Goal: Information Seeking & Learning: Learn about a topic

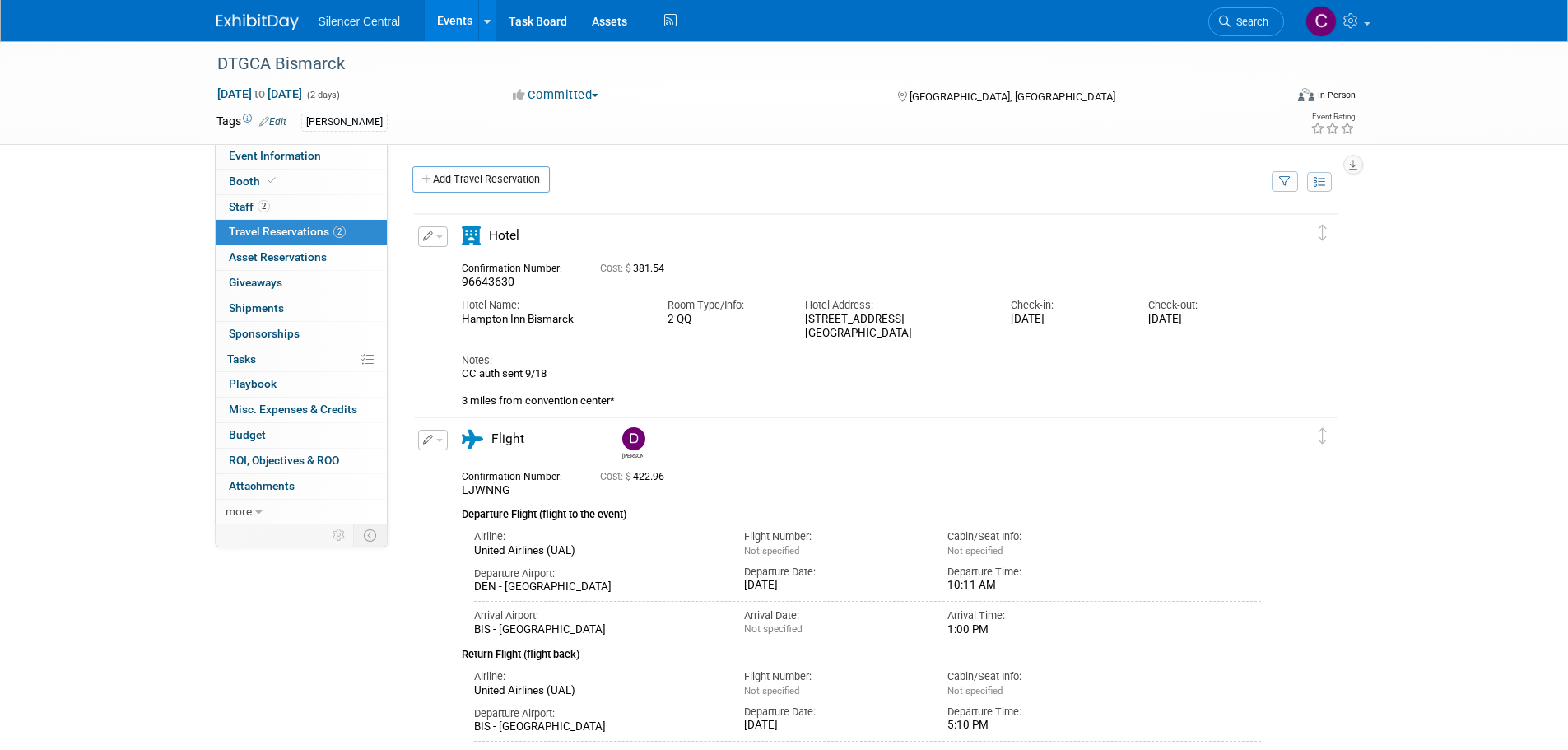
click at [244, 8] on link at bounding box center [267, 15] width 102 height 14
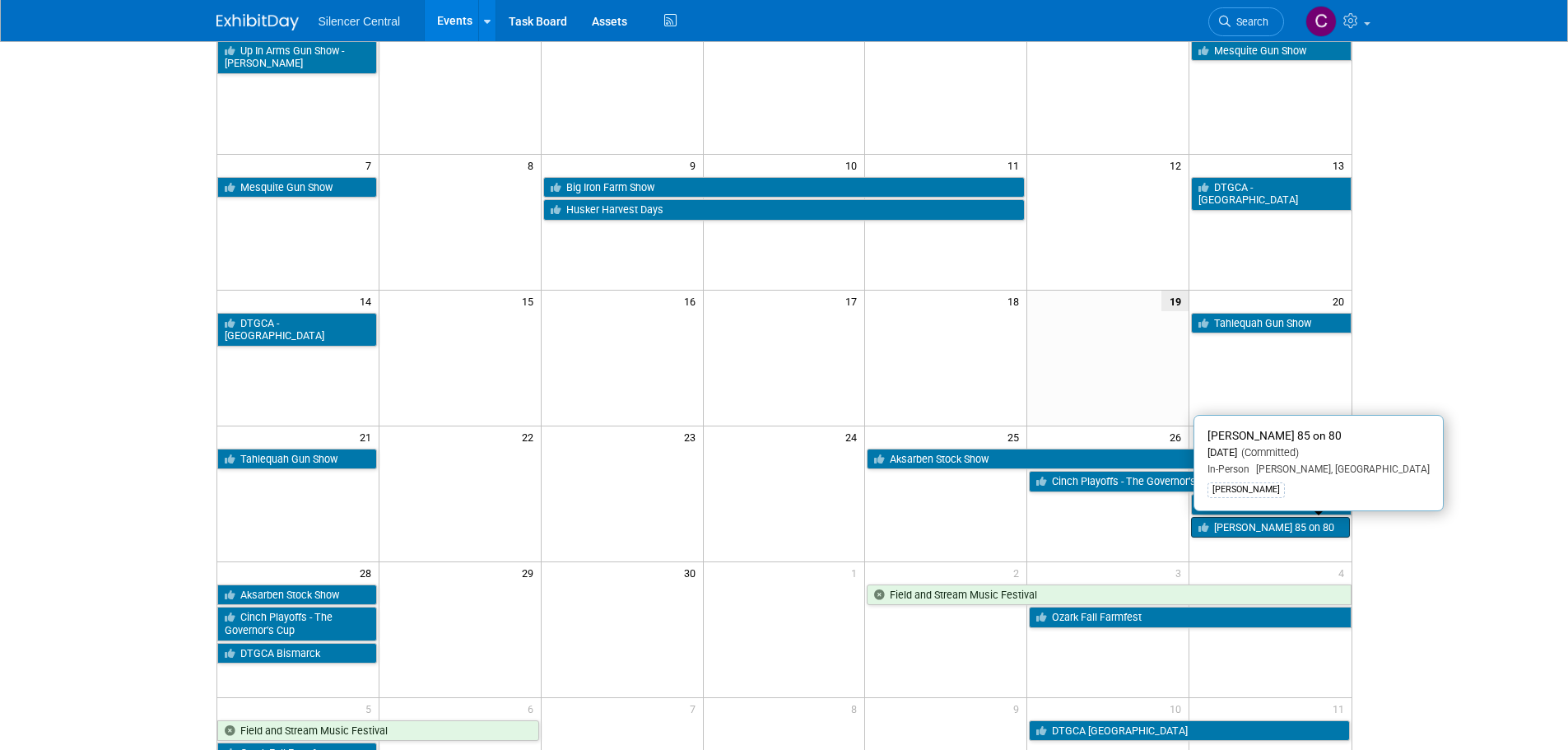
click at [1255, 524] on link "[PERSON_NAME] 85 on 80" at bounding box center [1269, 527] width 158 height 21
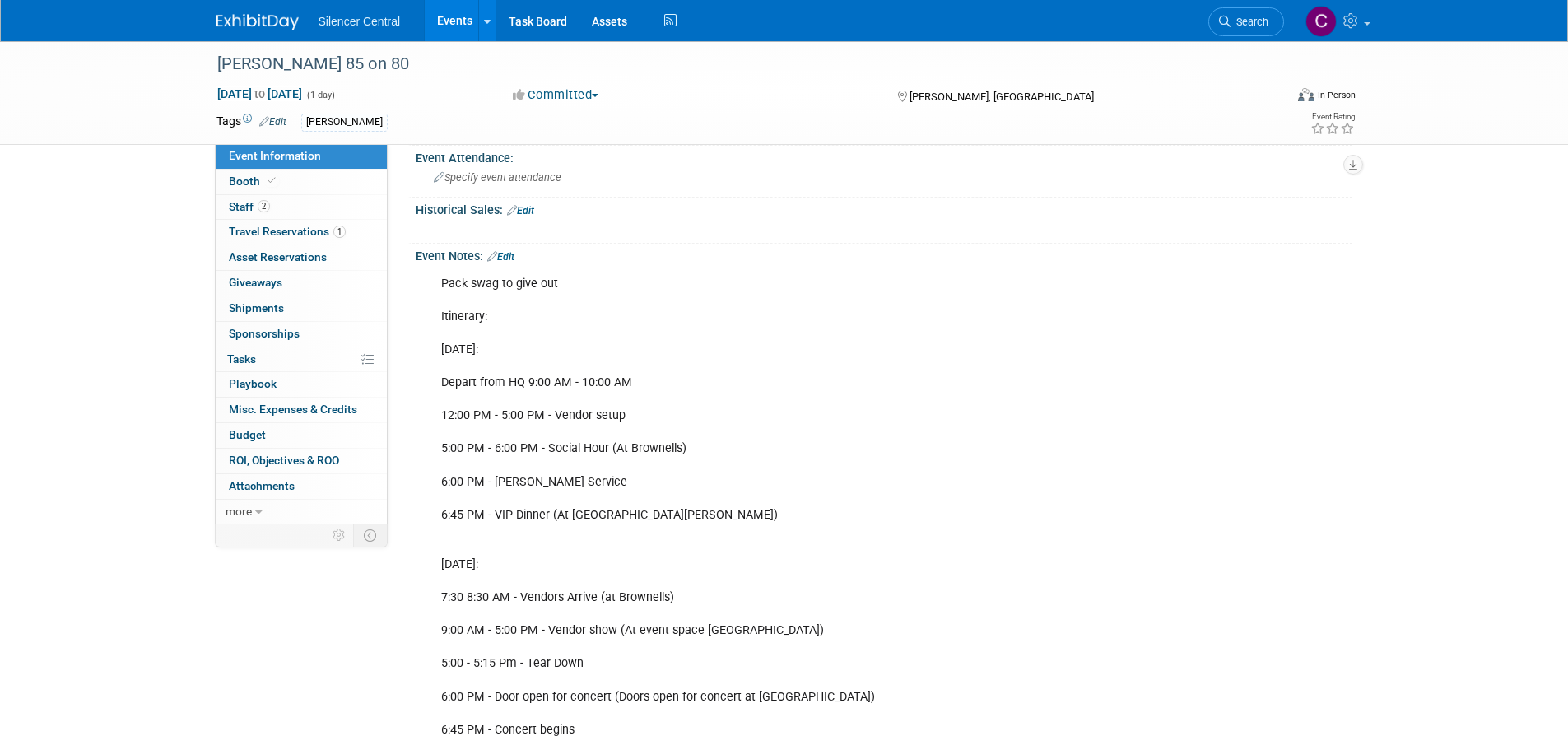
scroll to position [411, 0]
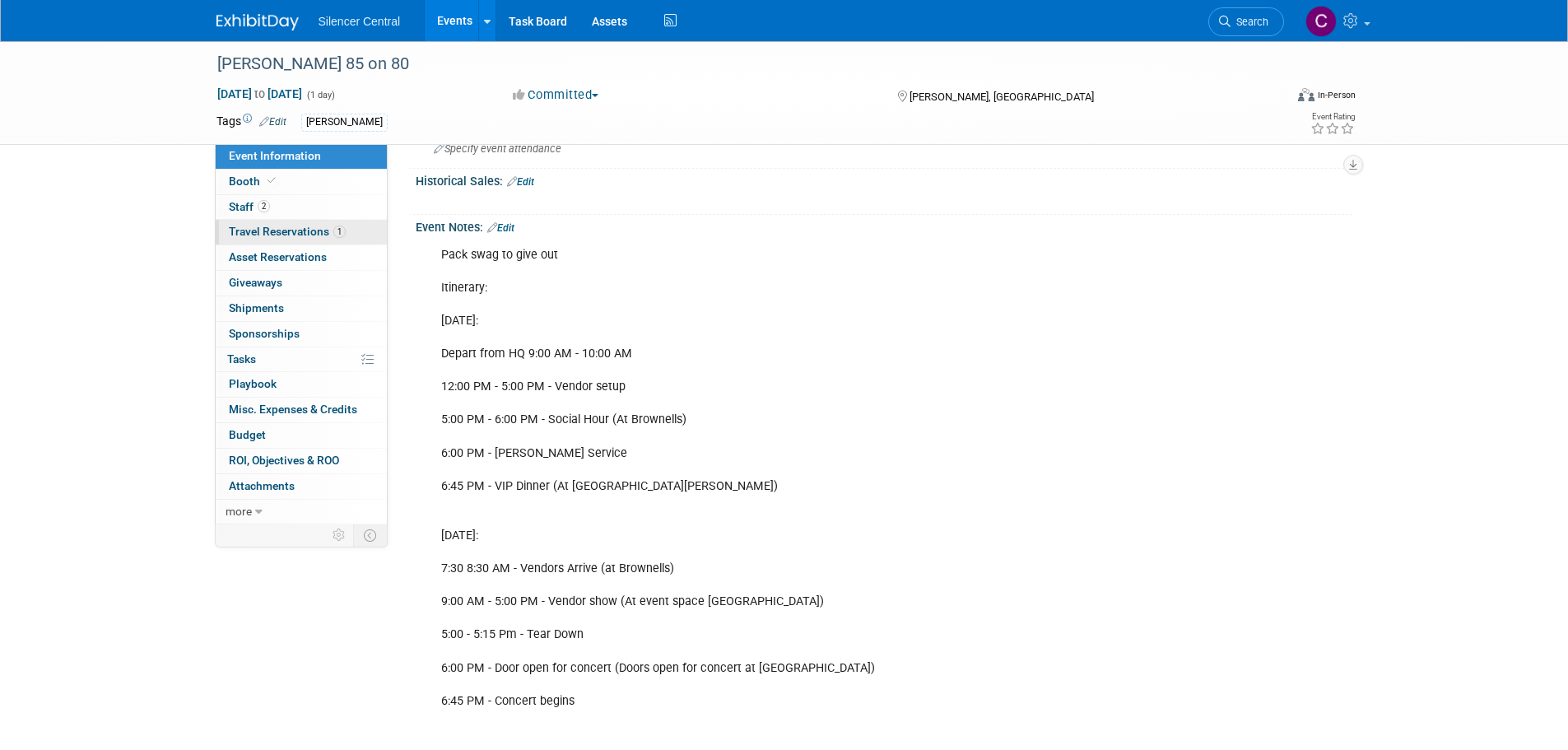
click at [257, 228] on span "Travel Reservations 1" at bounding box center [287, 232] width 117 height 14
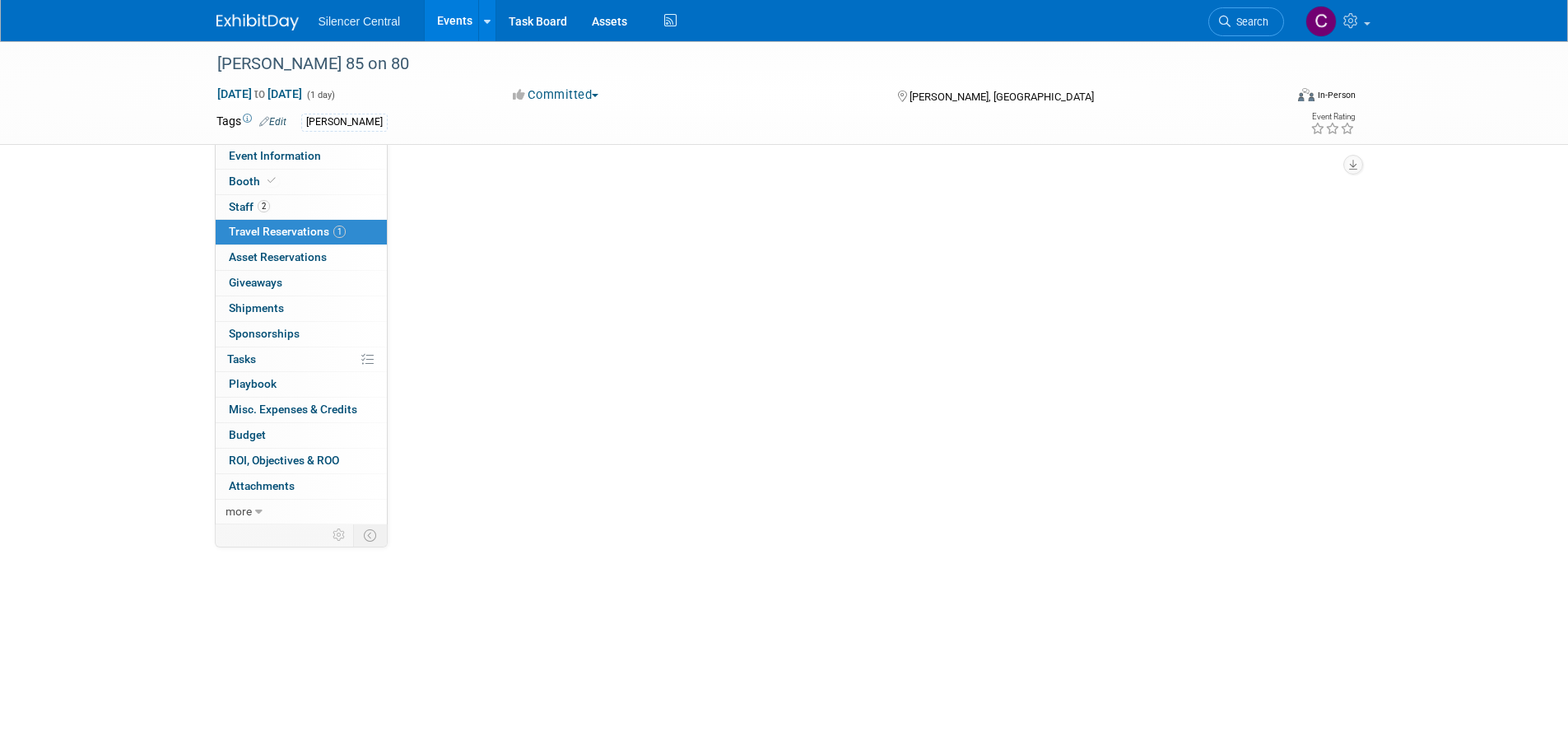
scroll to position [0, 0]
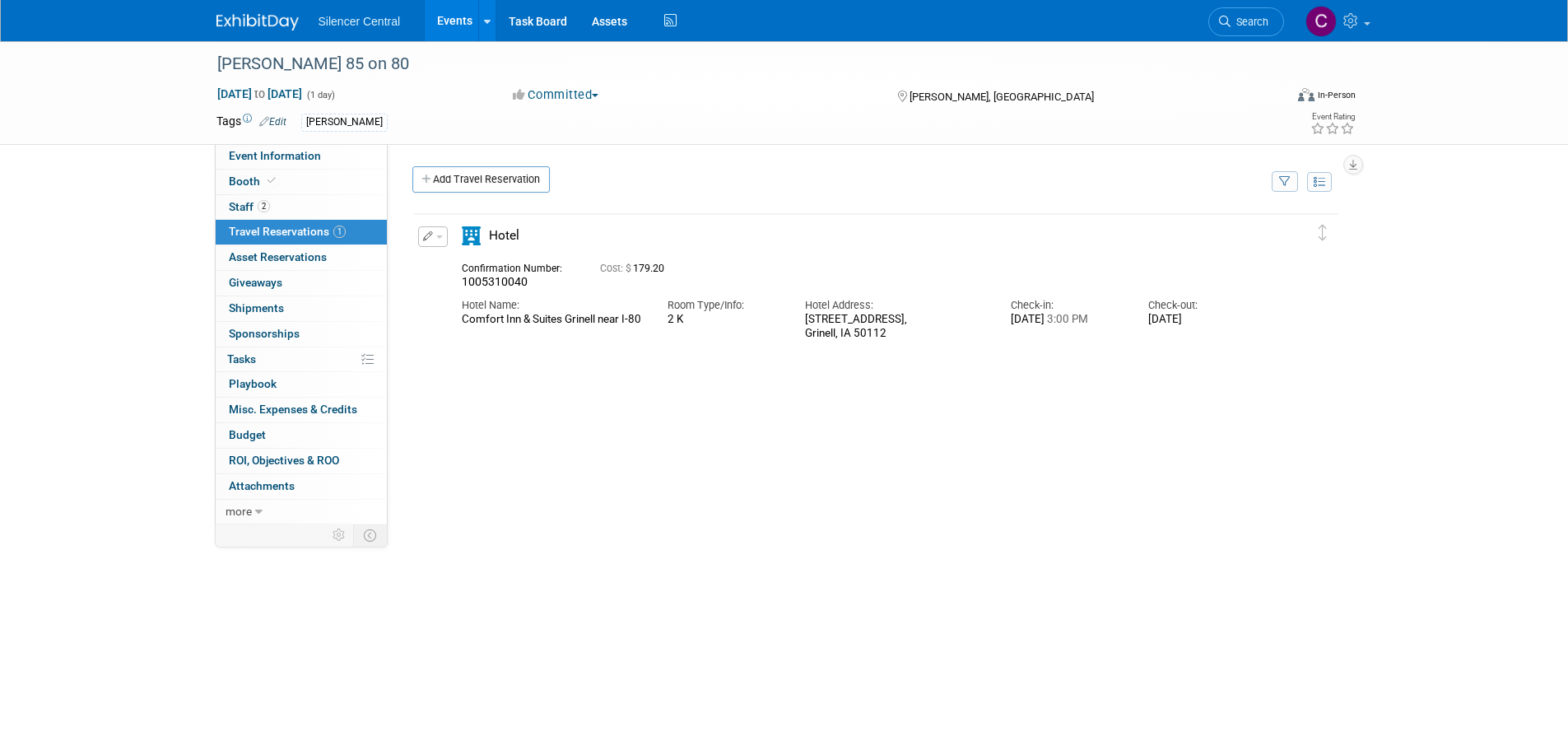
drag, startPoint x: 482, startPoint y: 335, endPoint x: 456, endPoint y: 322, distance: 29.1
click at [456, 322] on div "Hotel Name: Comfort Inn & Suites Grinell near I-80" at bounding box center [552, 308] width 206 height 37
copy div "Comfort Inn & Suites Grinell near I-80"
click at [280, 149] on span "Event Information" at bounding box center [274, 156] width 92 height 14
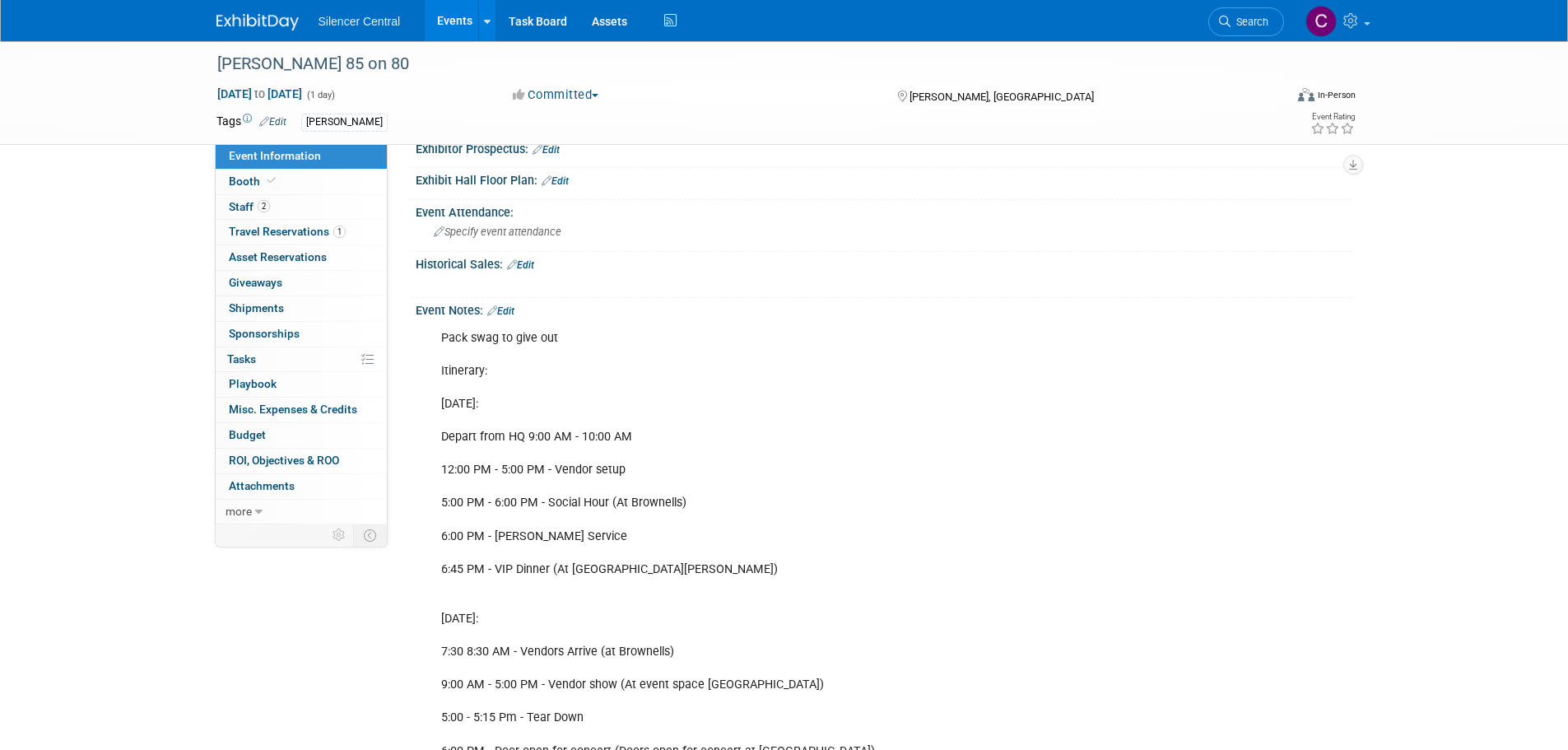
scroll to position [329, 0]
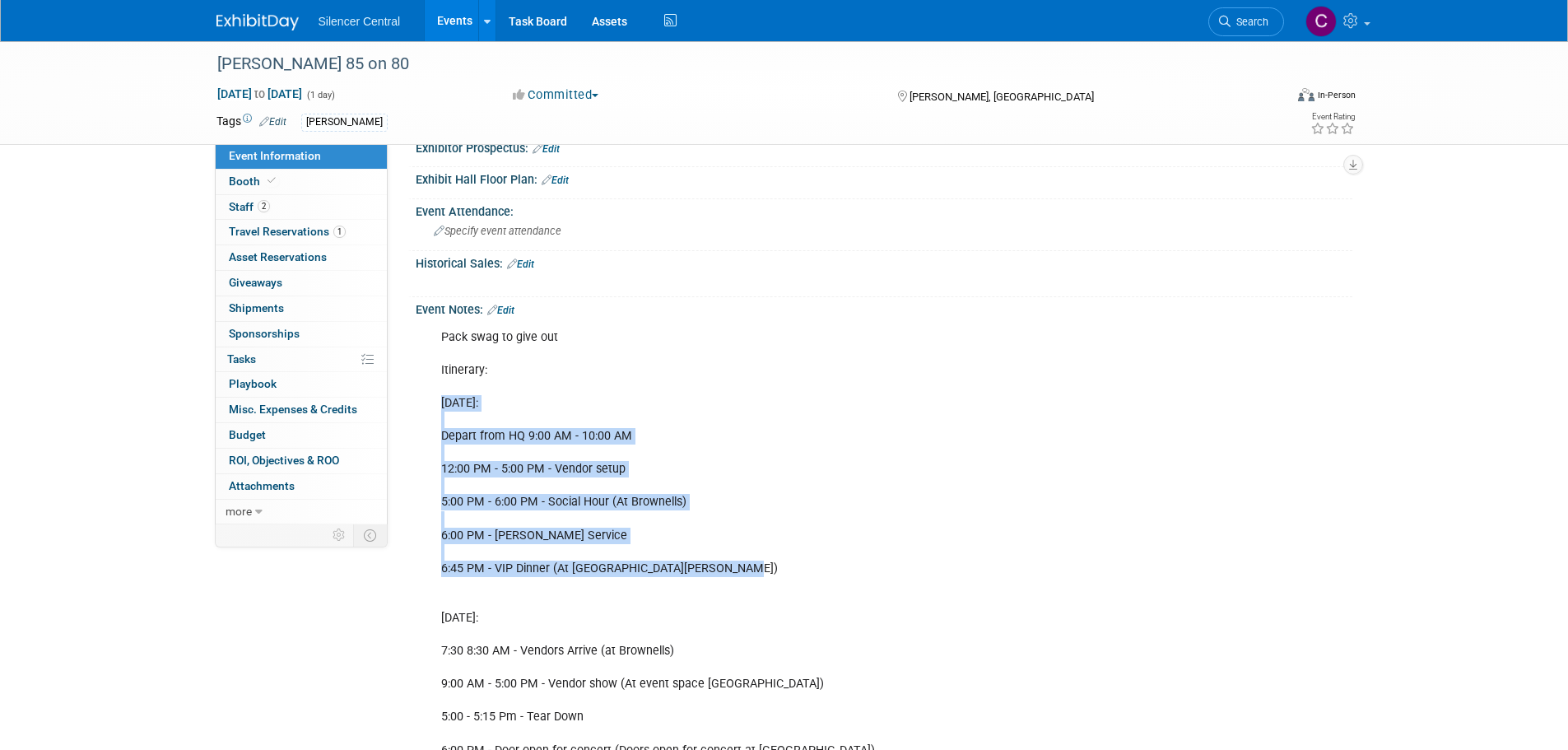
drag, startPoint x: 442, startPoint y: 403, endPoint x: 717, endPoint y: 567, distance: 320.2
click at [717, 567] on div "Pack swag to give out Itinerary: Fri 9/26: Depart from HQ 9:00 AM - 10:00 AM 12…" at bounding box center [801, 602] width 741 height 562
copy div "Fri 9/26: Depart from HQ 9:00 AM - 10:00 AM 12:00 PM - 5:00 PM - Vendor setup 5…"
click at [1057, 472] on div "Pack swag to give out Itinerary: Fri 9/26: Depart from HQ 9:00 AM - 10:00 AM 12…" at bounding box center [801, 602] width 741 height 562
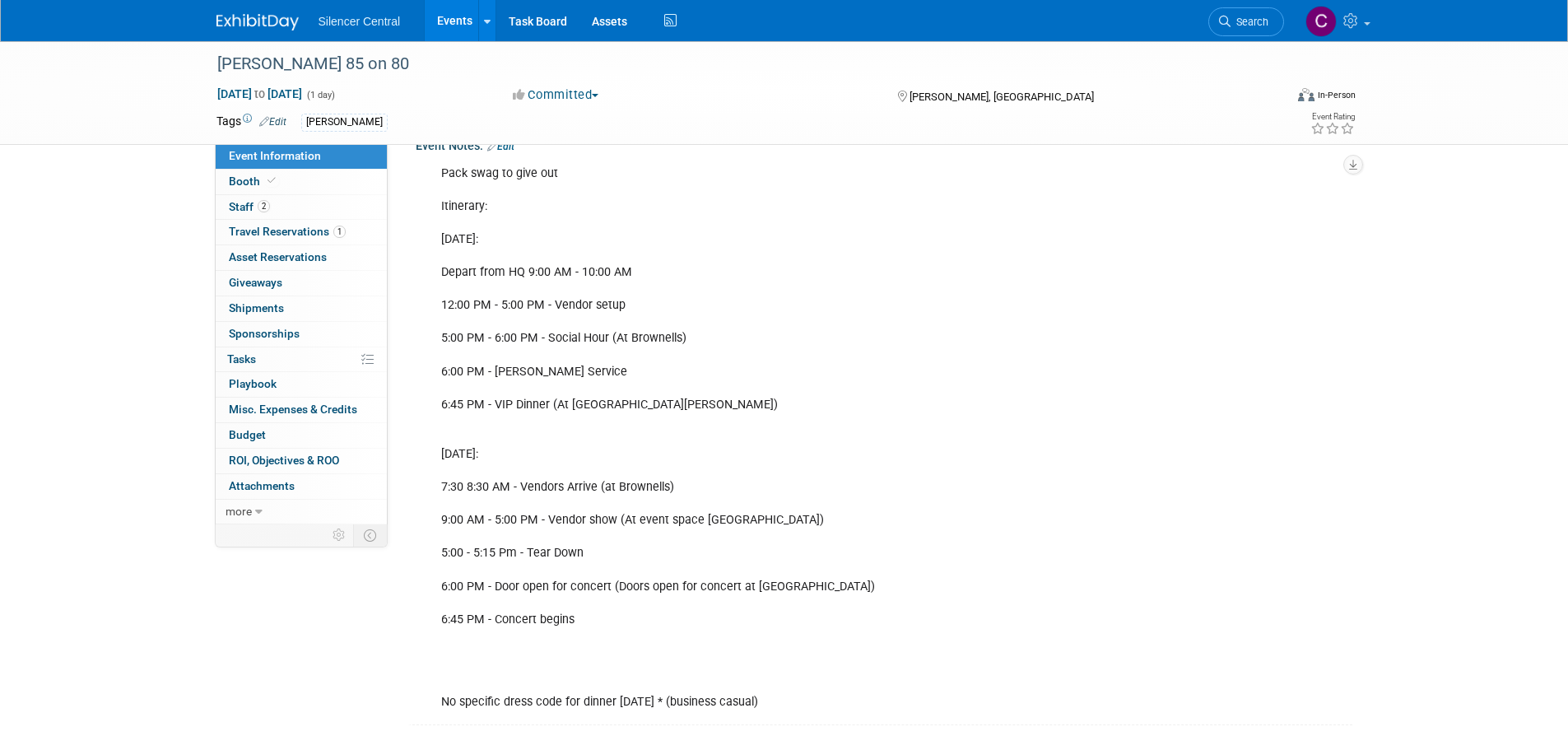
scroll to position [494, 0]
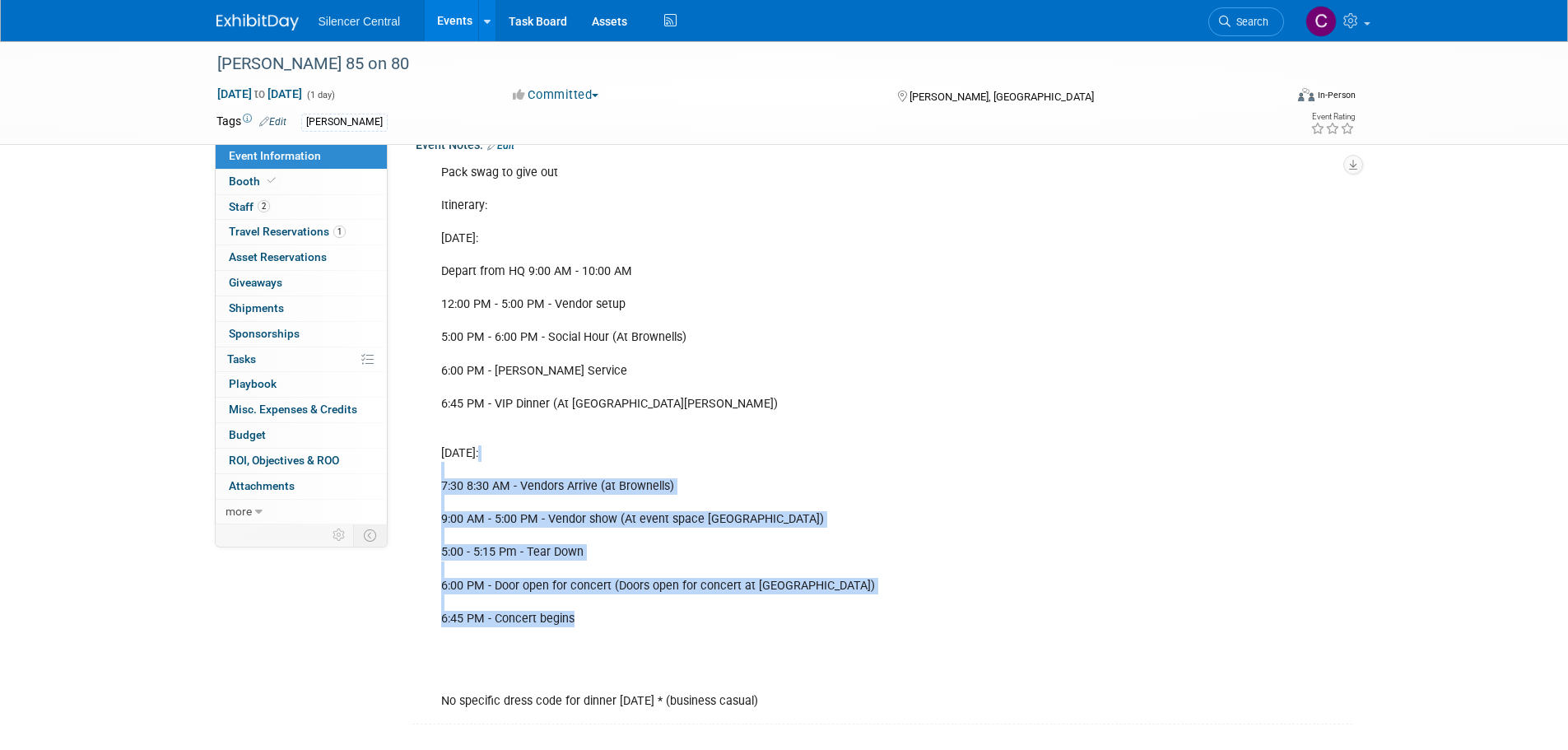
drag, startPoint x: 581, startPoint y: 619, endPoint x: 431, endPoint y: 475, distance: 207.9
click at [431, 475] on div "Pack swag to give out Itinerary: Fri 9/26: Depart from HQ 9:00 AM - 10:00 AM 12…" at bounding box center [801, 438] width 741 height 562
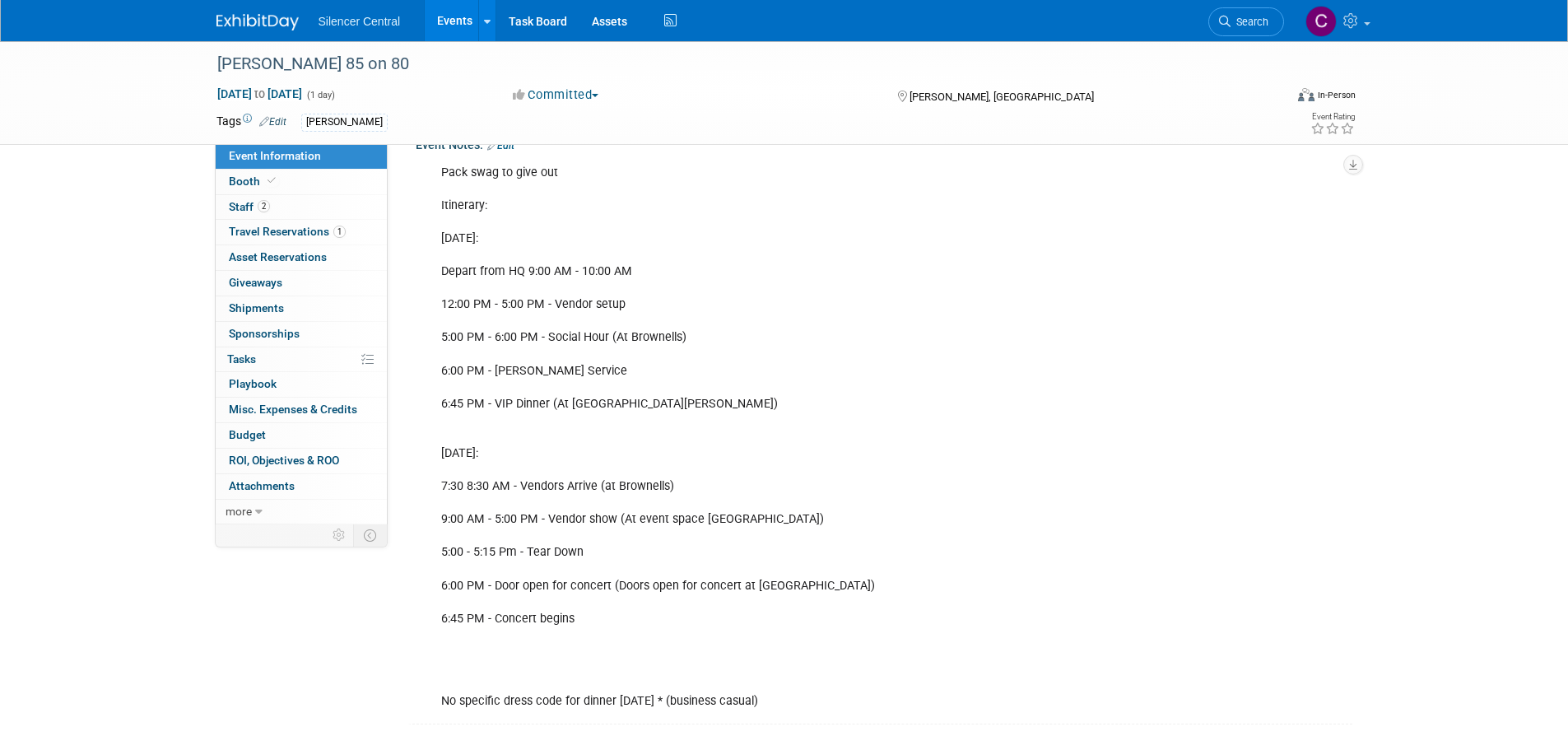
click at [435, 451] on div "Pack swag to give out Itinerary: Fri 9/26: Depart from HQ 9:00 AM - 10:00 AM 12…" at bounding box center [801, 438] width 741 height 562
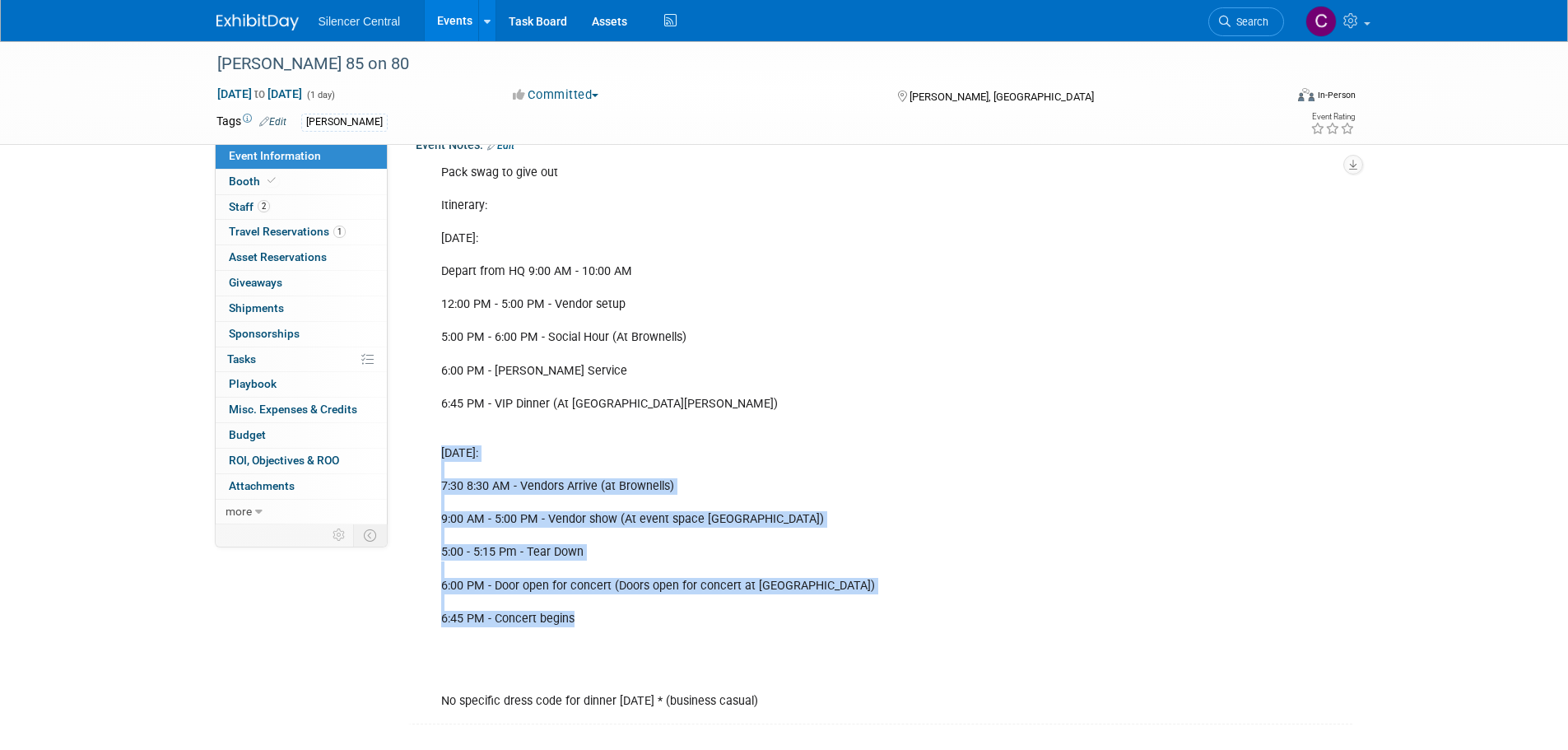
drag, startPoint x: 442, startPoint y: 453, endPoint x: 661, endPoint y: 613, distance: 271.2
click at [661, 613] on div "Pack swag to give out Itinerary: Fri 9/26: Depart from HQ 9:00 AM - 10:00 AM 12…" at bounding box center [801, 438] width 741 height 562
copy div "Sat 9/27: 7:30 8:30 AM - Vendors Arrive (at Brownells) 9:00 AM - 5:00 PM - Vend…"
